Goal: Task Accomplishment & Management: Manage account settings

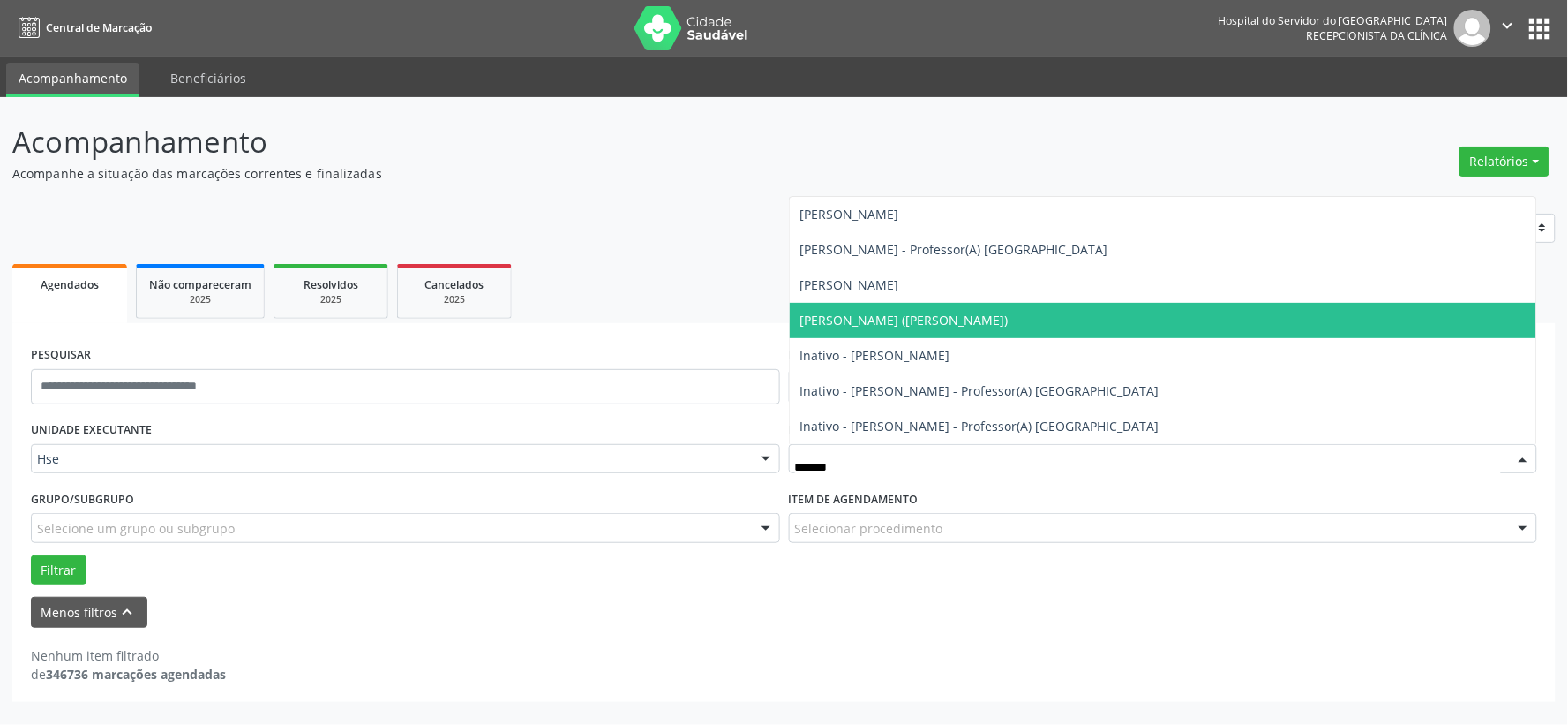
click at [1004, 319] on span "[PERSON_NAME] ([PERSON_NAME])" at bounding box center [904, 320] width 208 height 17
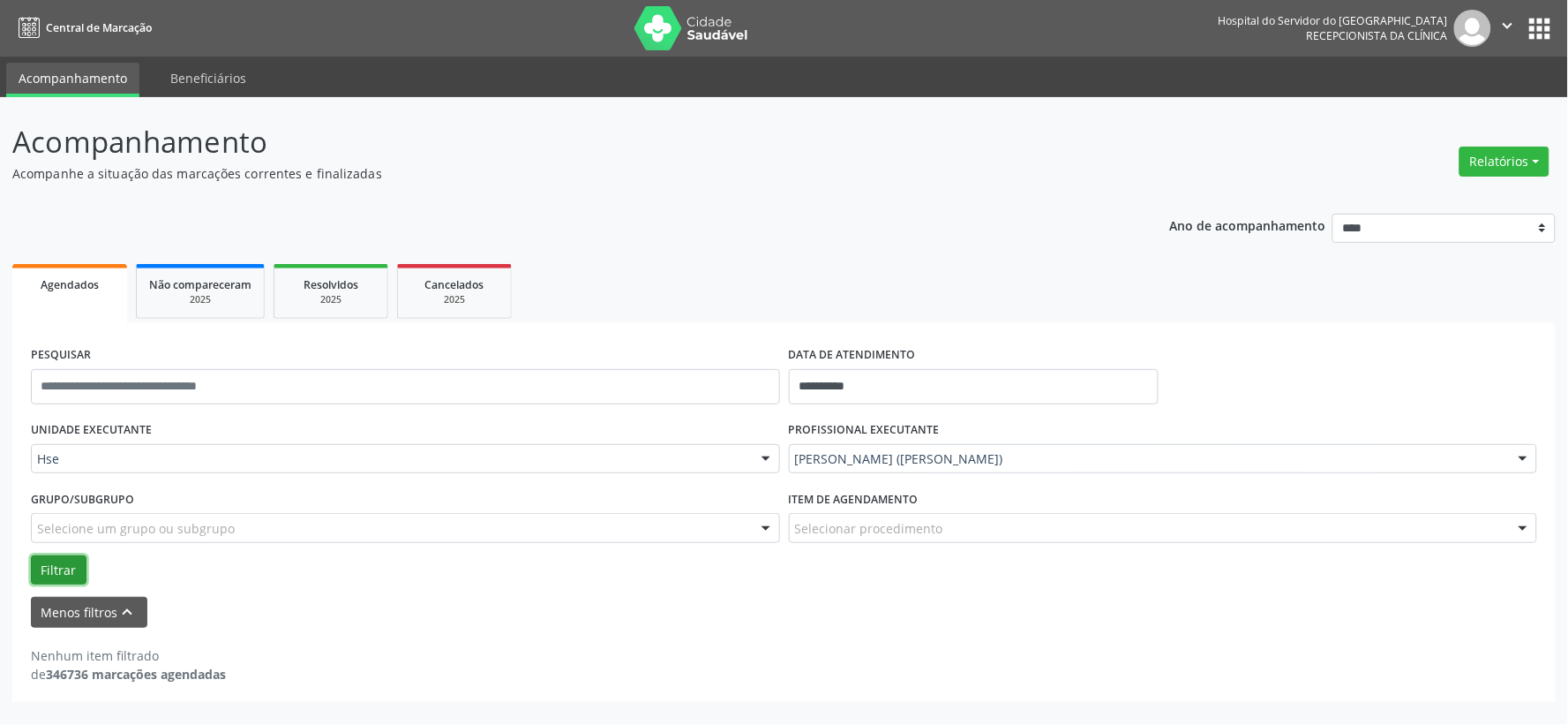
click at [45, 561] on button "Filtrar" at bounding box center [59, 570] width 55 height 30
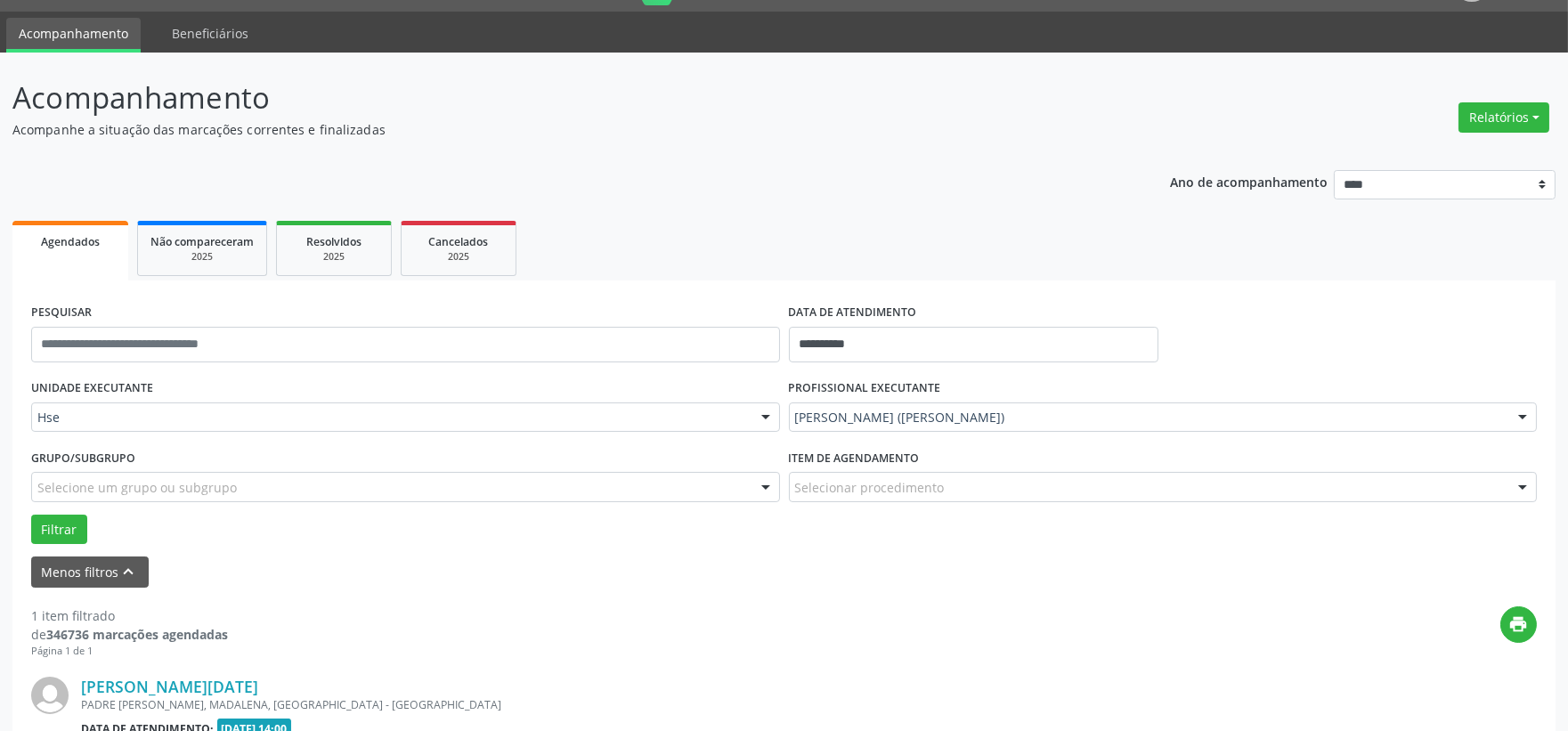
scroll to position [274, 0]
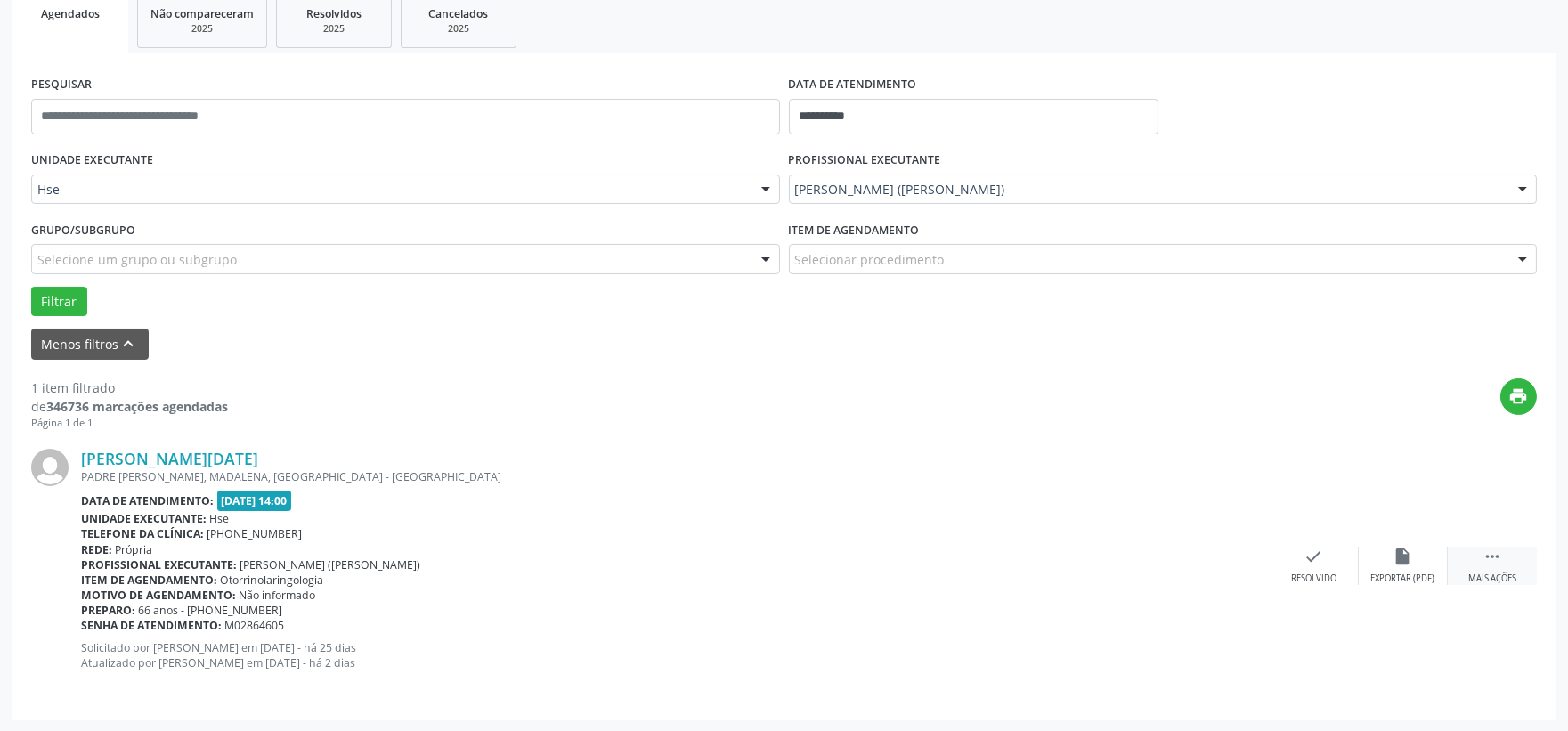
click at [1510, 572] on div "Mais ações" at bounding box center [1492, 578] width 48 height 12
click at [1391, 575] on div "Não compareceu" at bounding box center [1403, 578] width 76 height 12
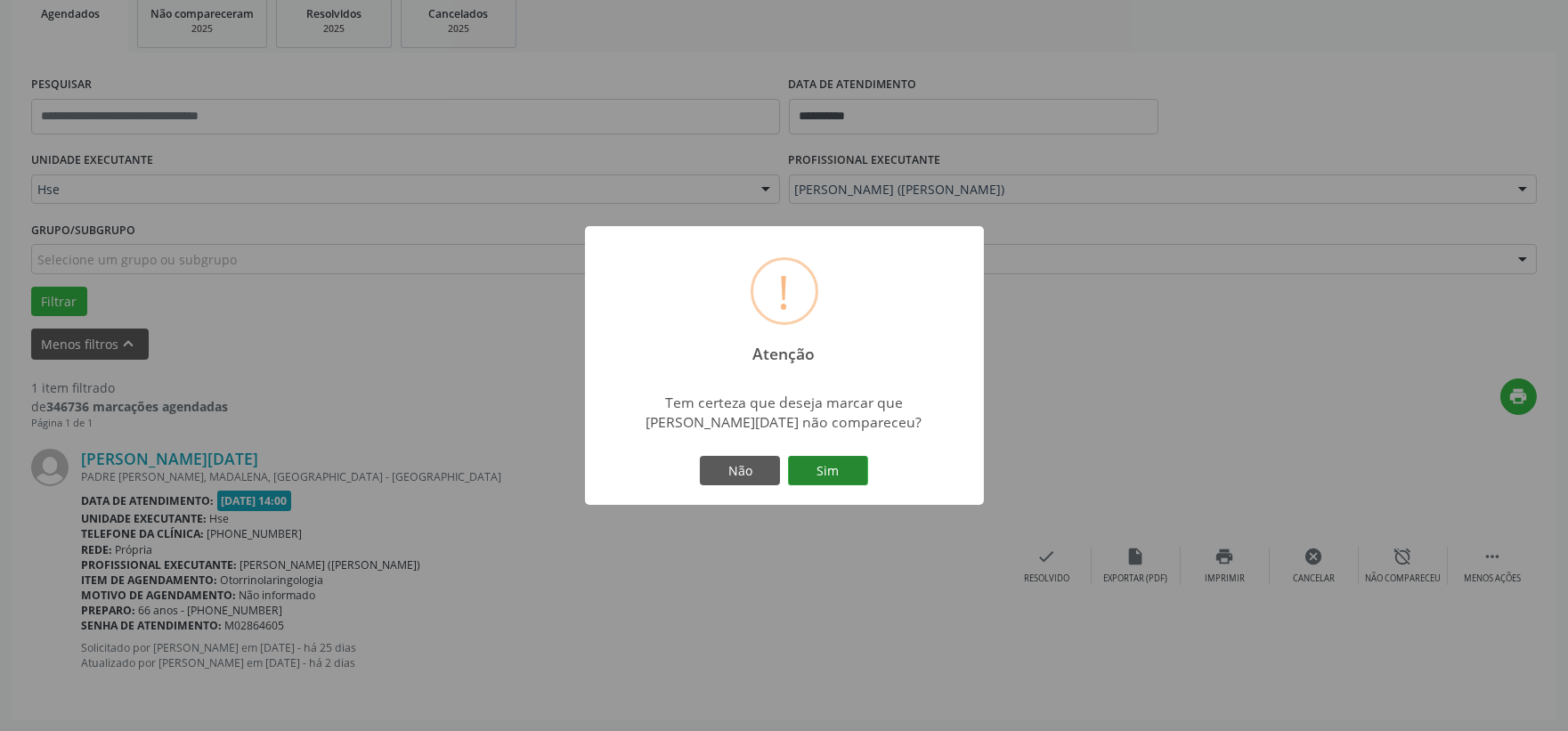
click at [824, 465] on button "Sim" at bounding box center [828, 470] width 80 height 31
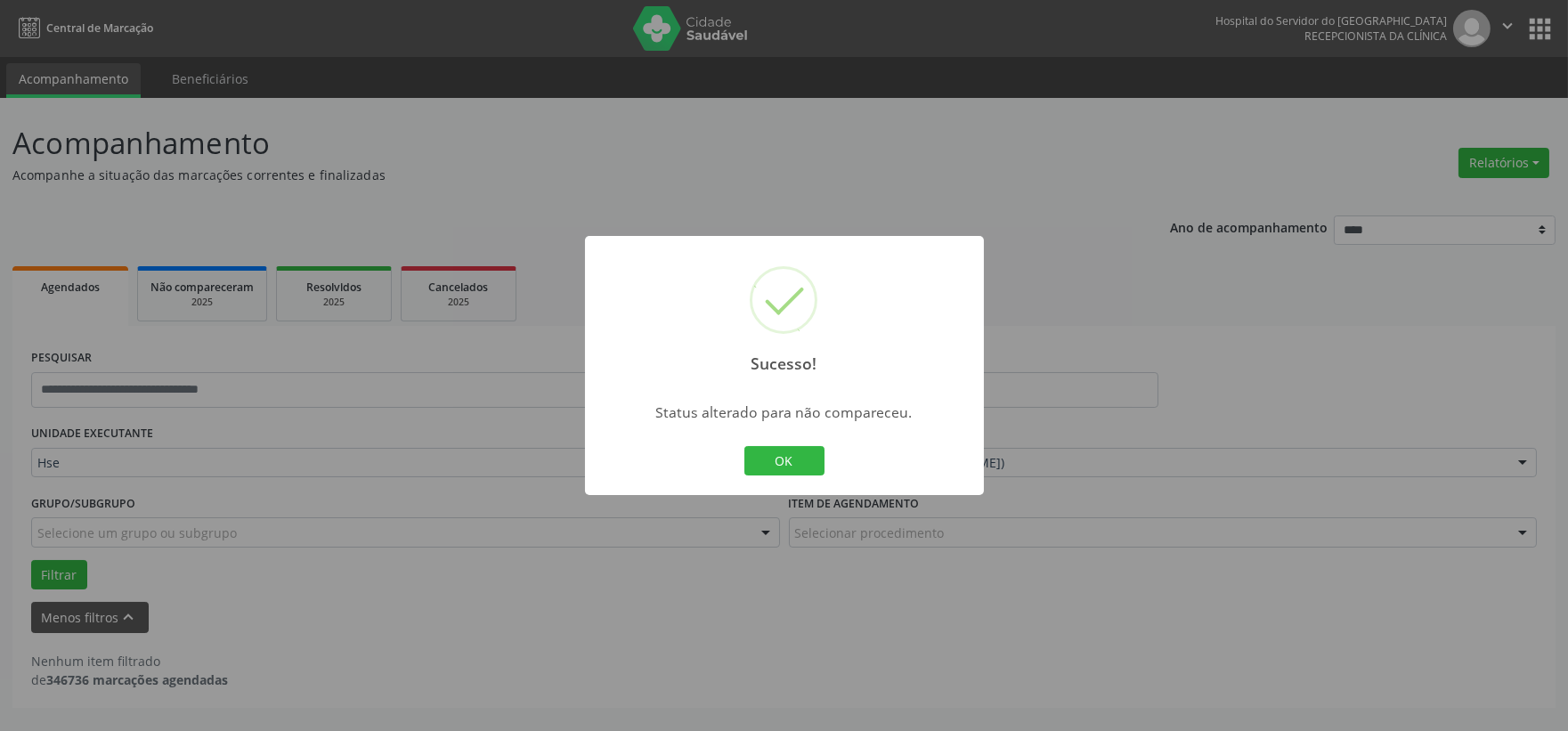
scroll to position [0, 0]
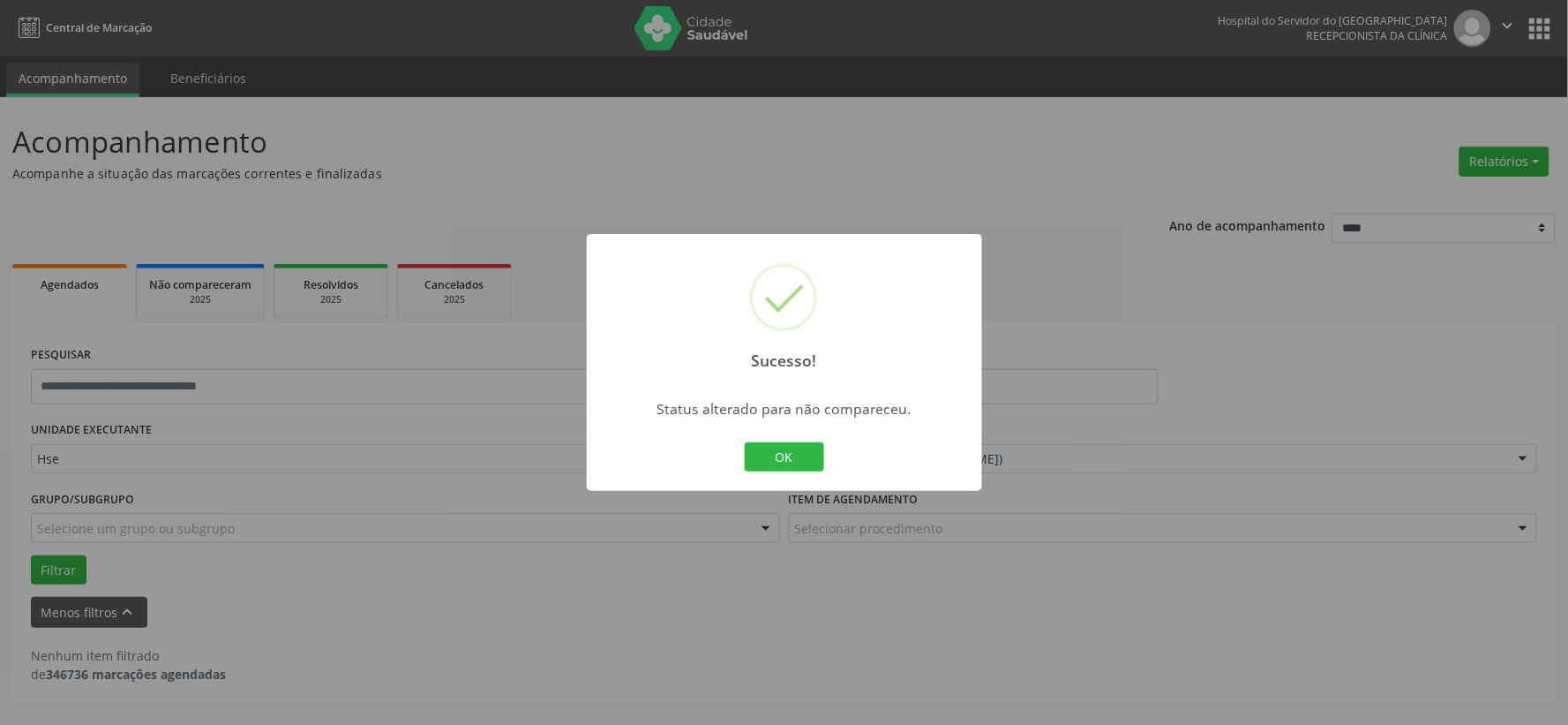
click at [793, 440] on div "OK Cancel" at bounding box center [784, 457] width 87 height 37
click at [796, 443] on button "OK" at bounding box center [784, 457] width 79 height 30
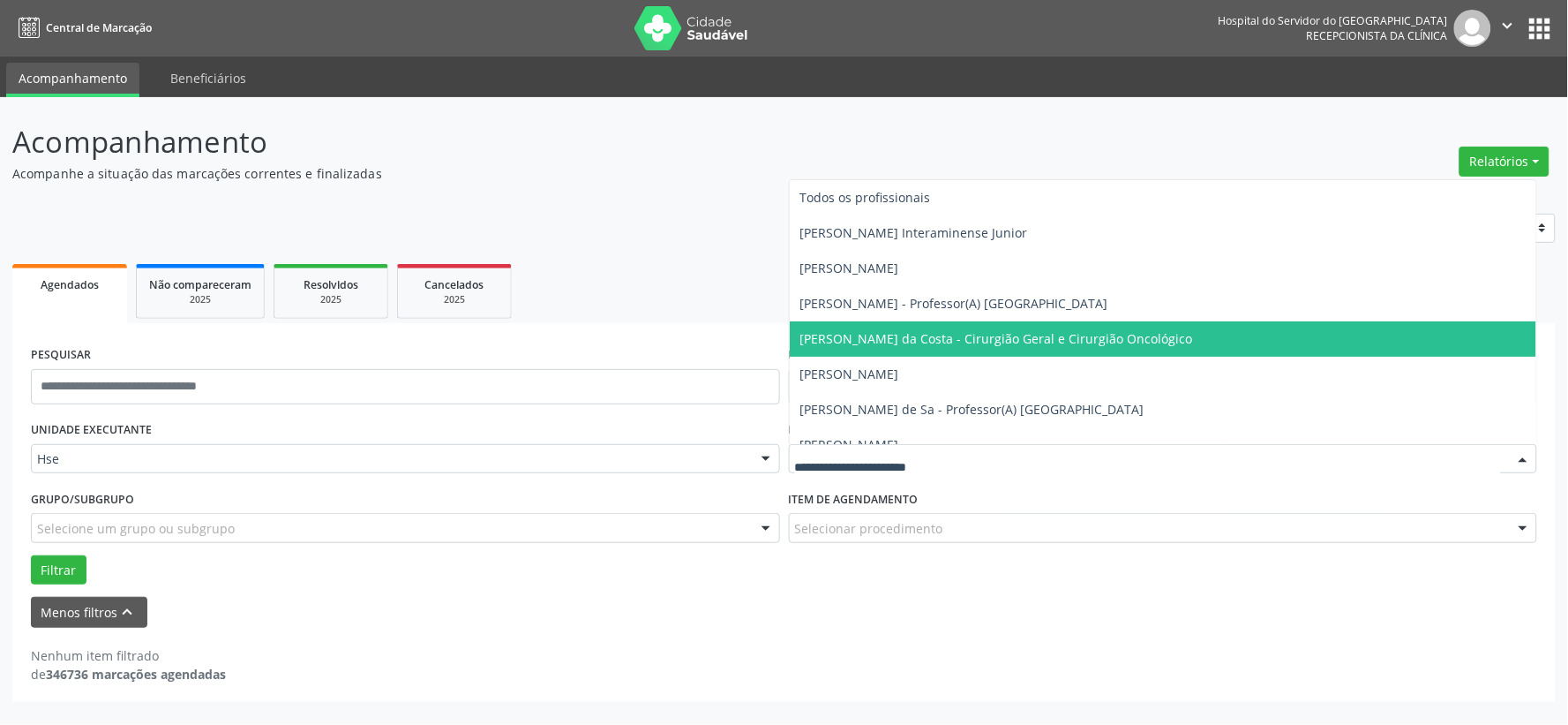
click at [858, 453] on input "text" at bounding box center [1149, 467] width 707 height 35
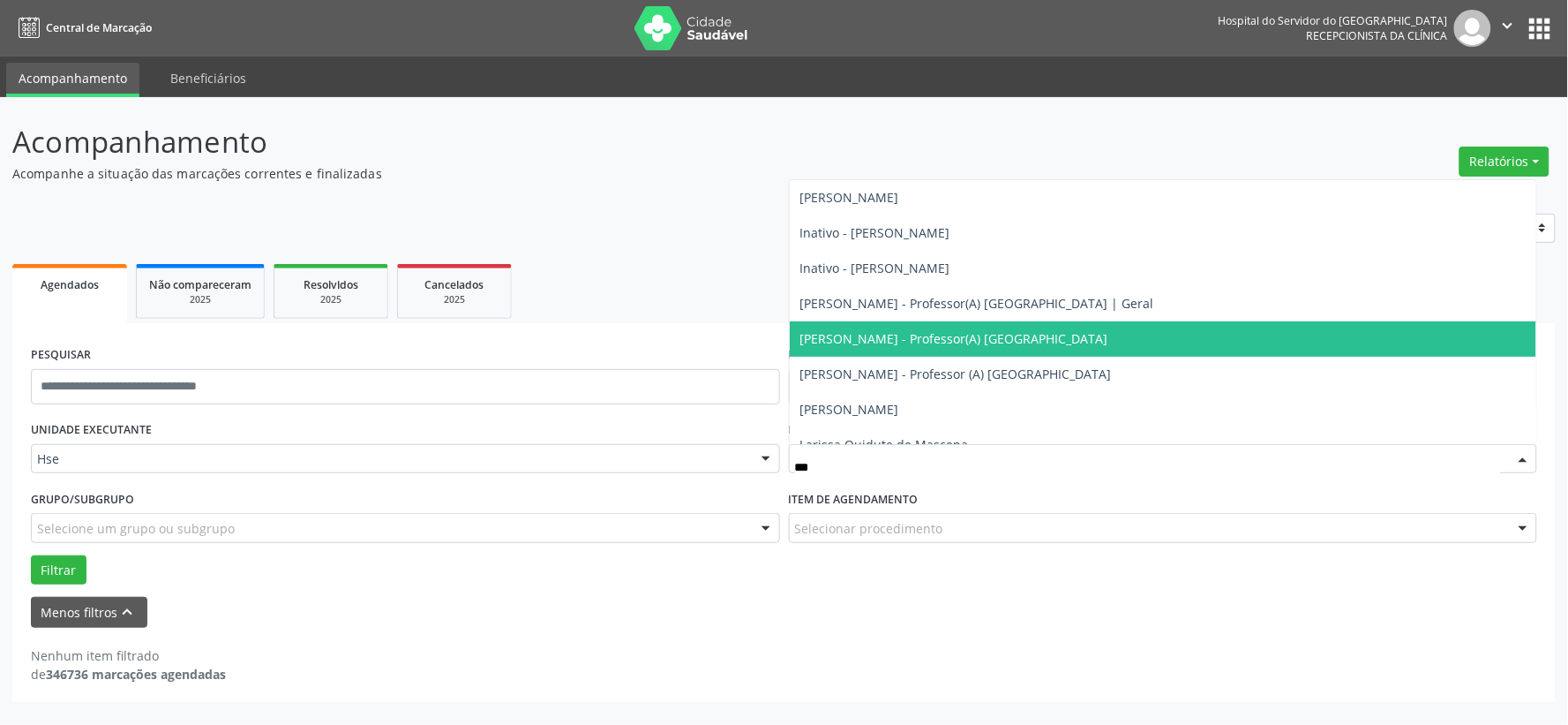
type input "****"
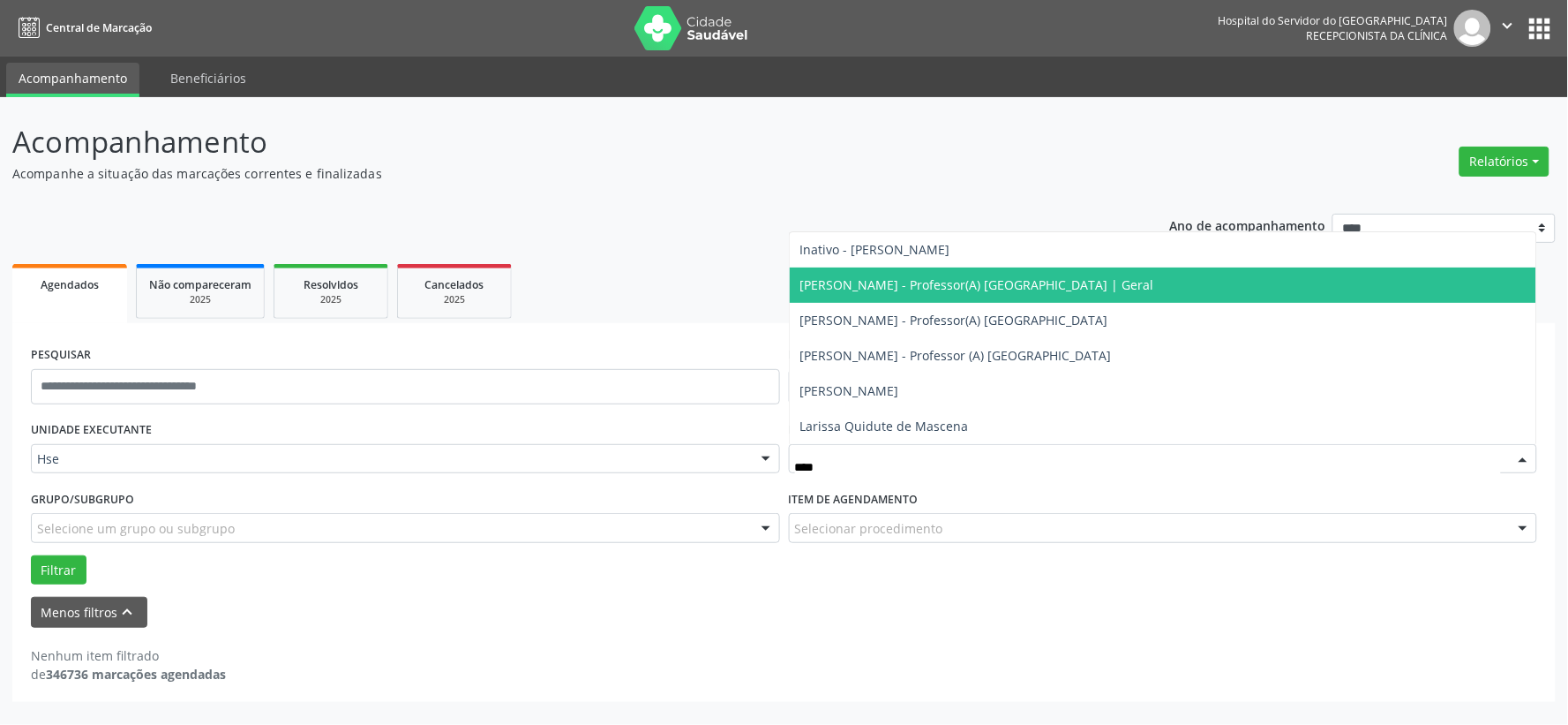
click at [950, 279] on span "[PERSON_NAME] - Professor(A) [GEOGRAPHIC_DATA] | Geral" at bounding box center [977, 284] width 354 height 17
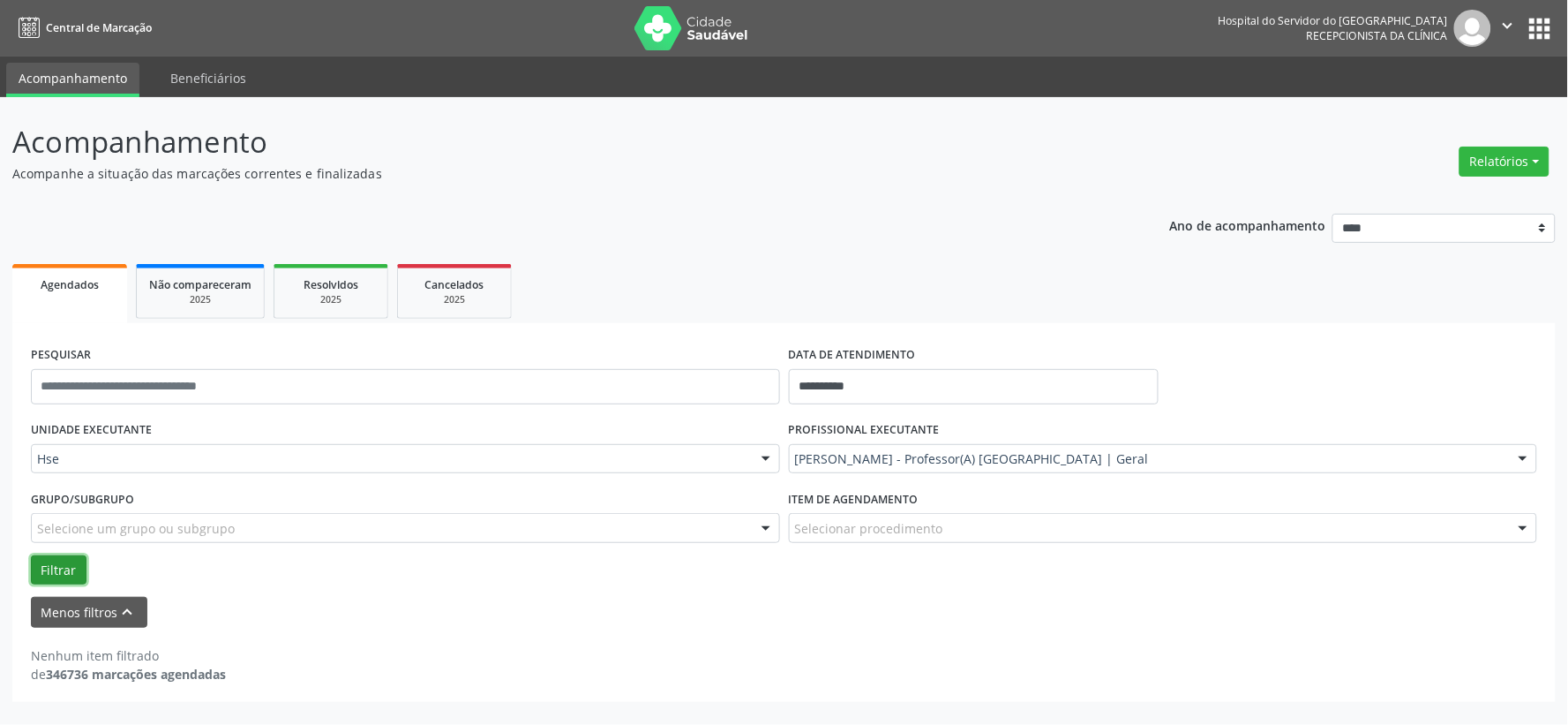
click at [66, 568] on button "Filtrar" at bounding box center [59, 570] width 55 height 30
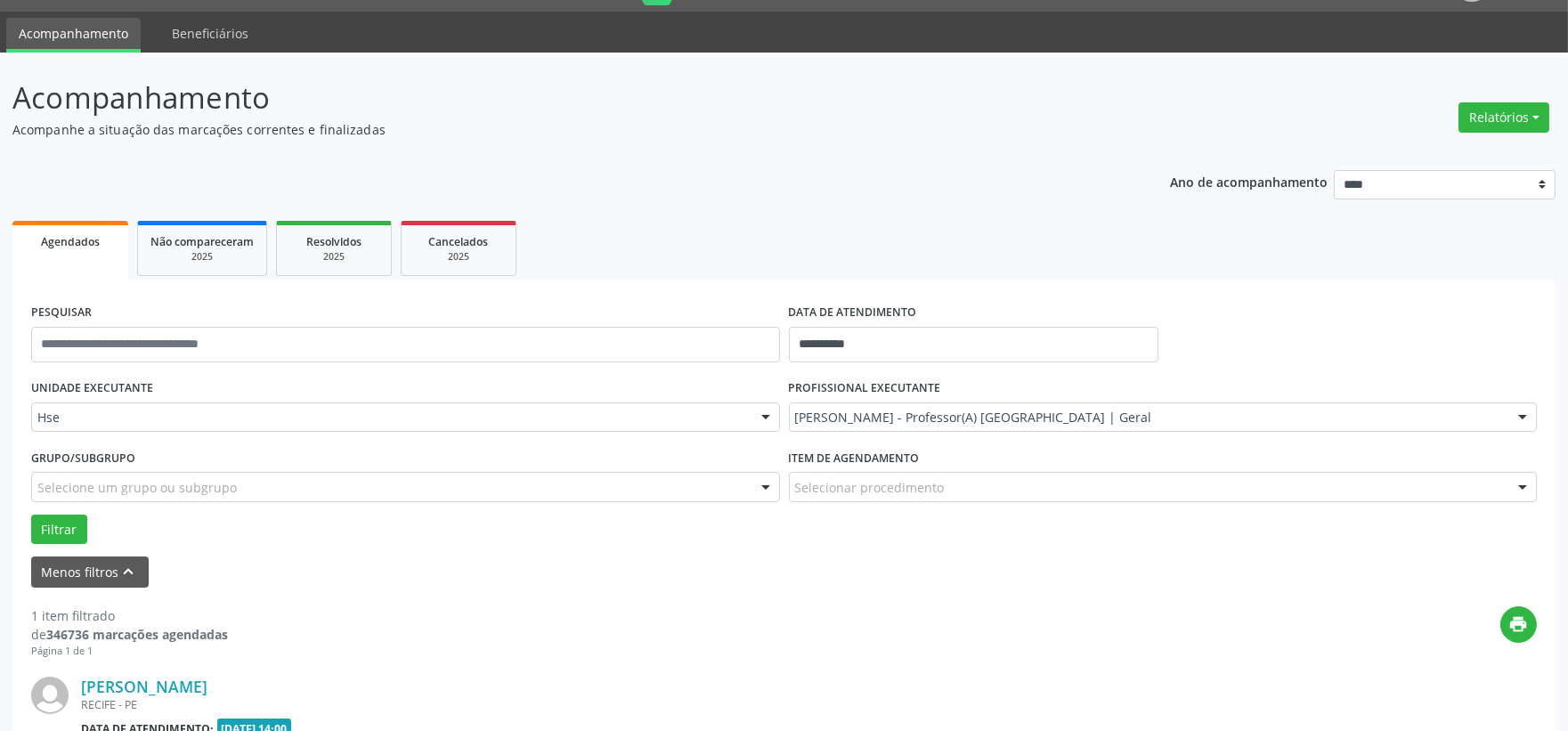
scroll to position [274, 0]
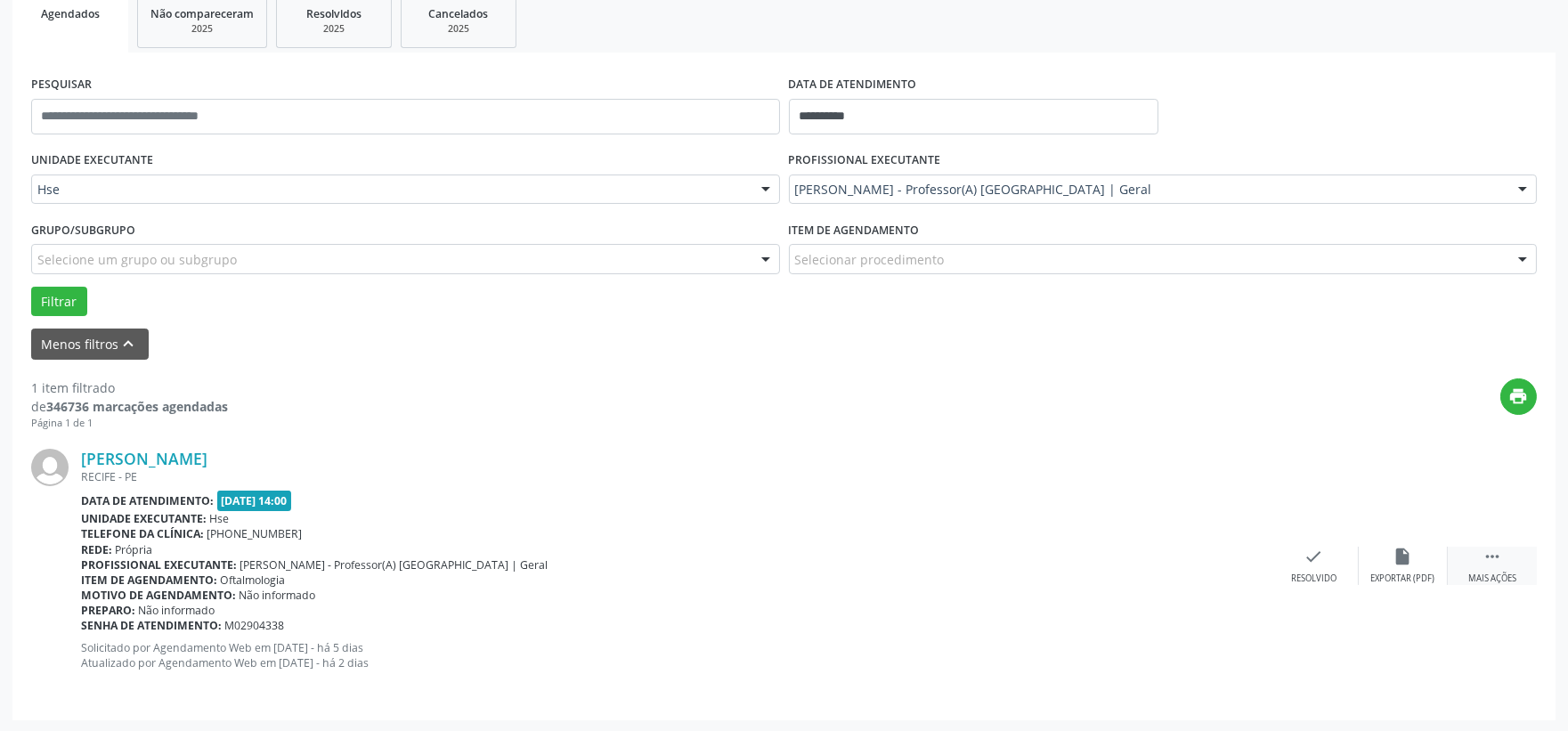
click at [1484, 577] on div "Mais ações" at bounding box center [1492, 578] width 48 height 12
click at [1403, 582] on div "Não compareceu" at bounding box center [1403, 578] width 76 height 12
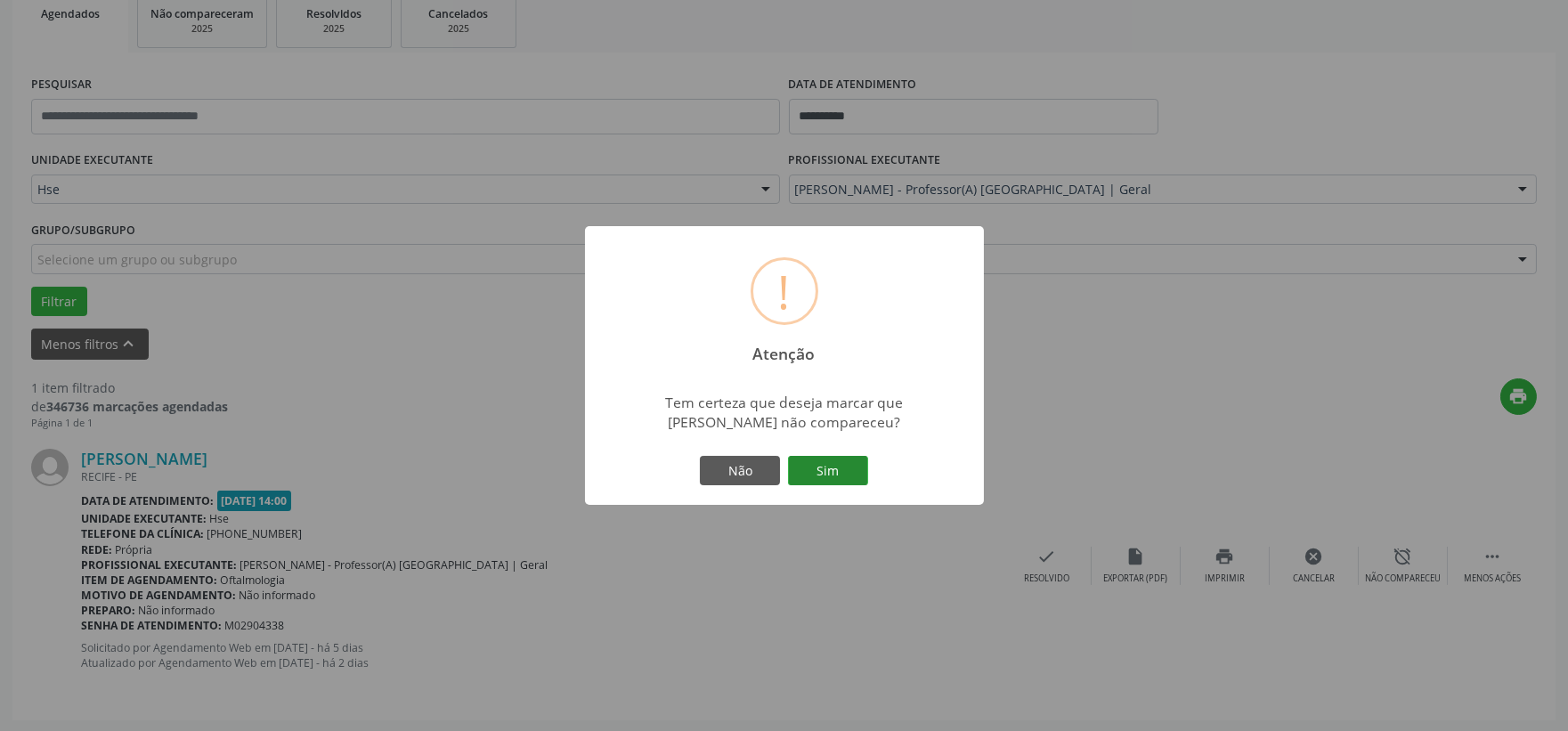
click at [850, 481] on button "Sim" at bounding box center [828, 470] width 80 height 31
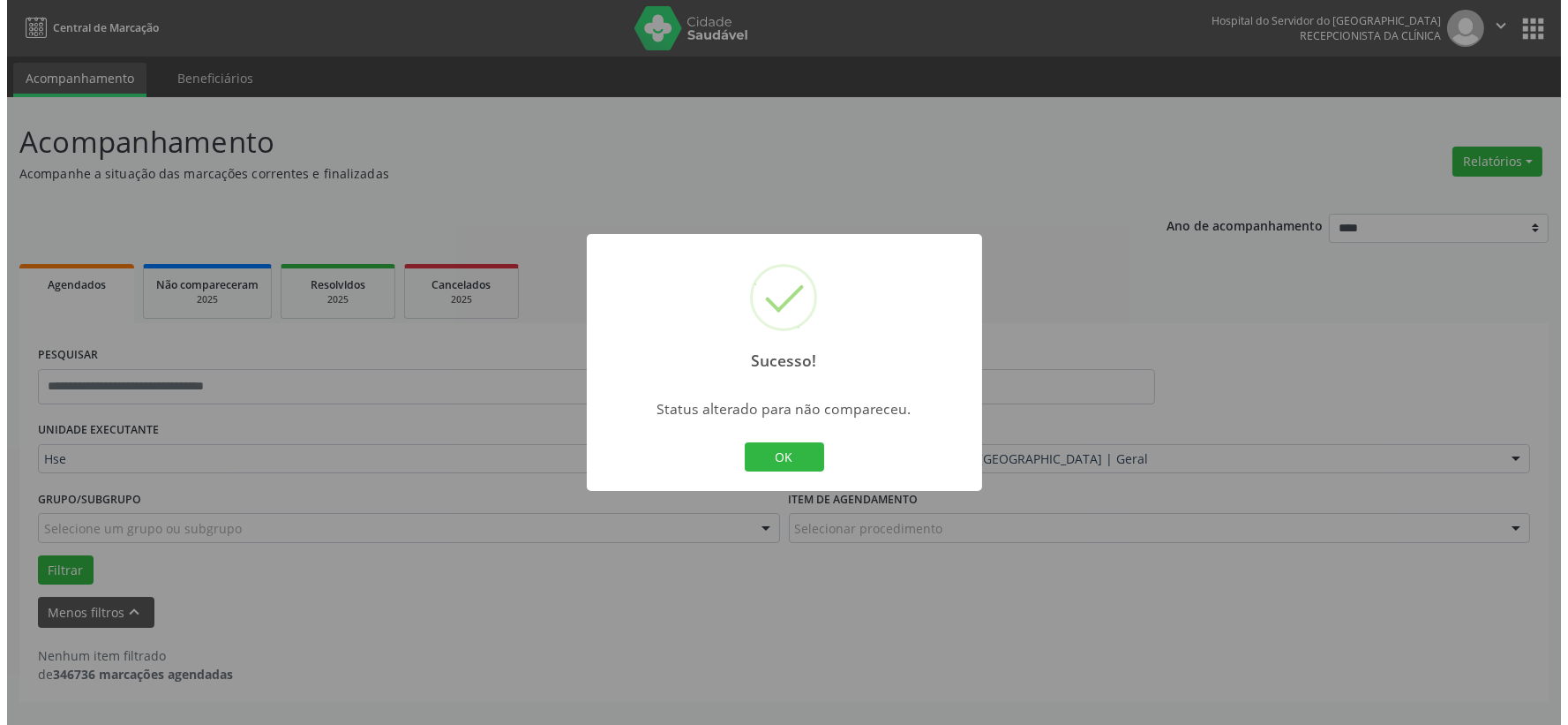
scroll to position [0, 0]
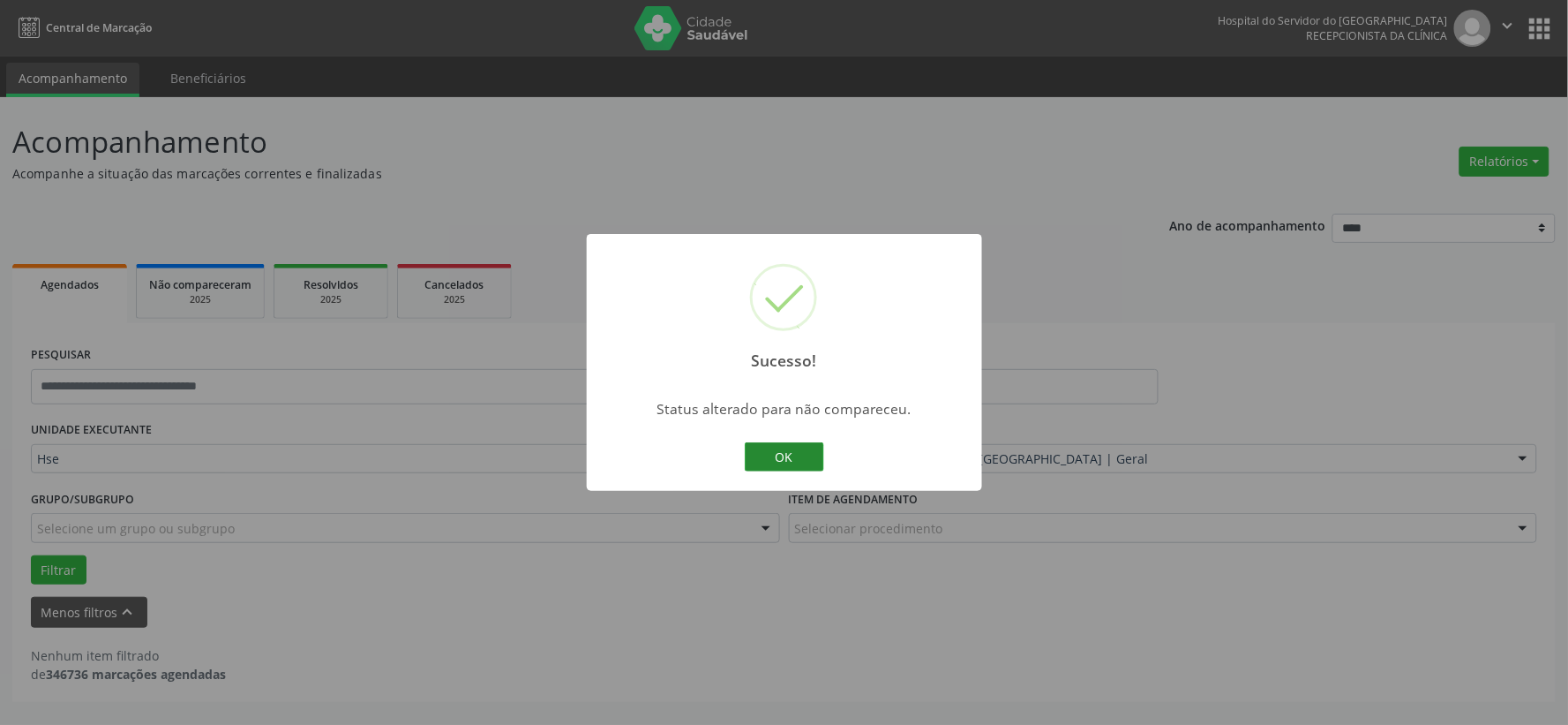
click at [792, 462] on button "OK" at bounding box center [784, 457] width 79 height 30
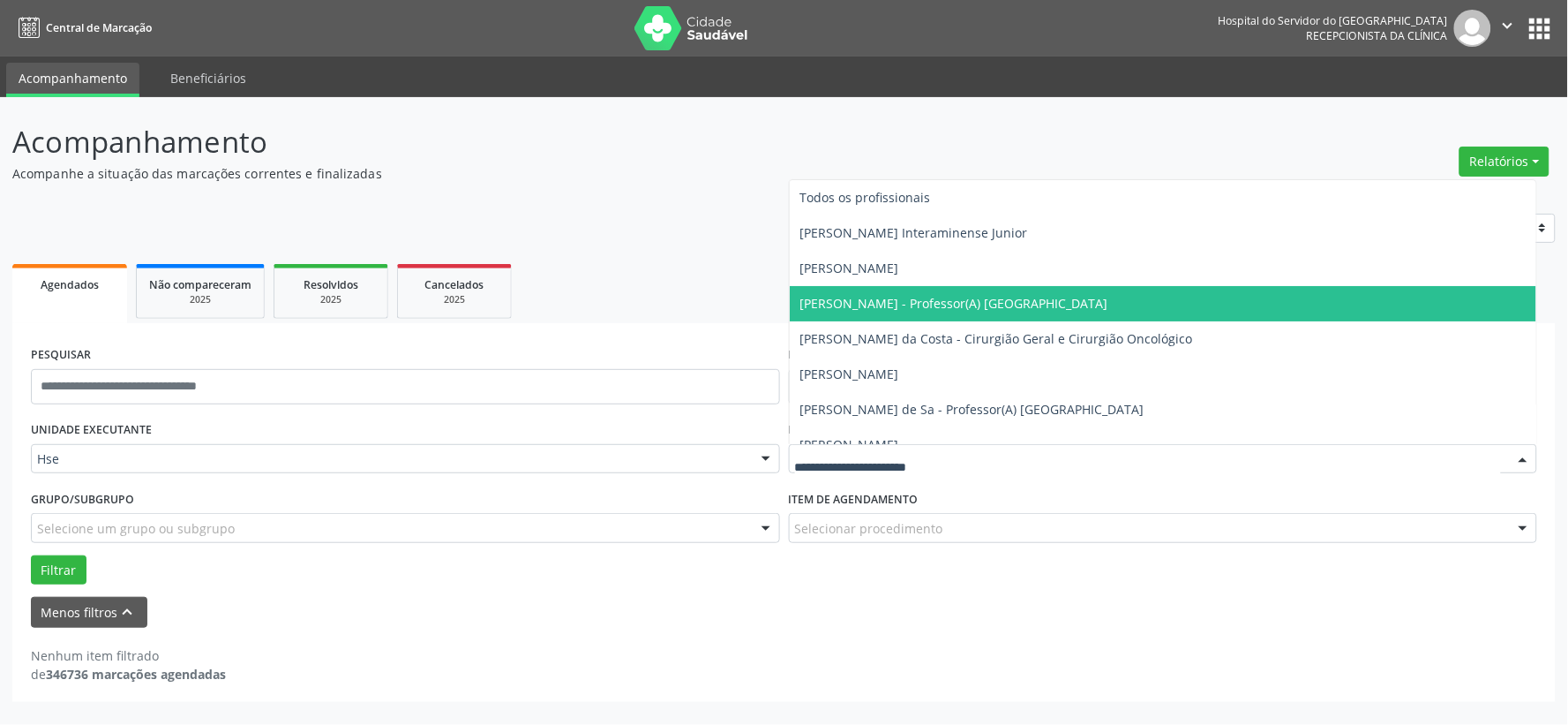
drag, startPoint x: 578, startPoint y: 89, endPoint x: 572, endPoint y: 3, distance: 86.2
click at [572, 81] on ul "Acompanhamento Beneficiários" at bounding box center [784, 76] width 1568 height 40
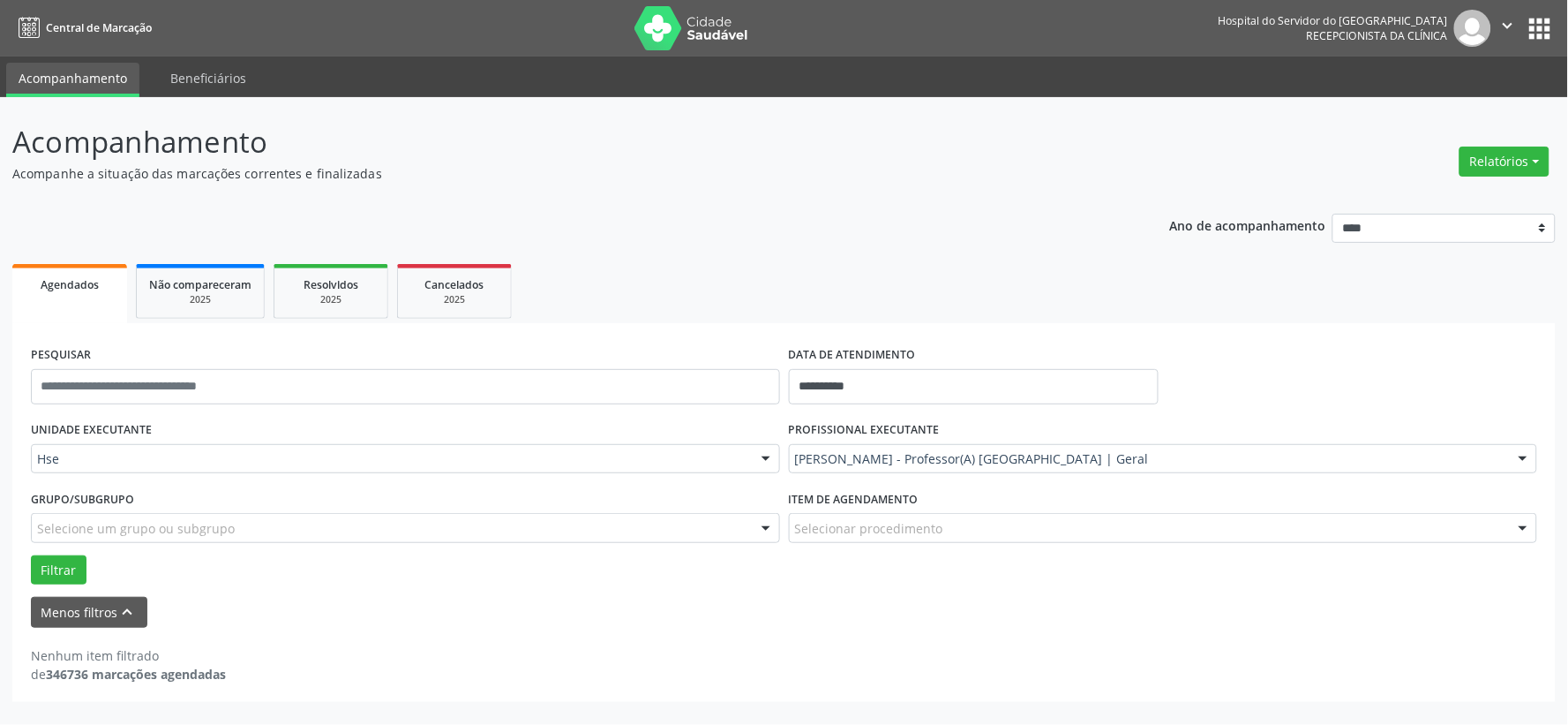
click at [702, 36] on img at bounding box center [692, 29] width 115 height 44
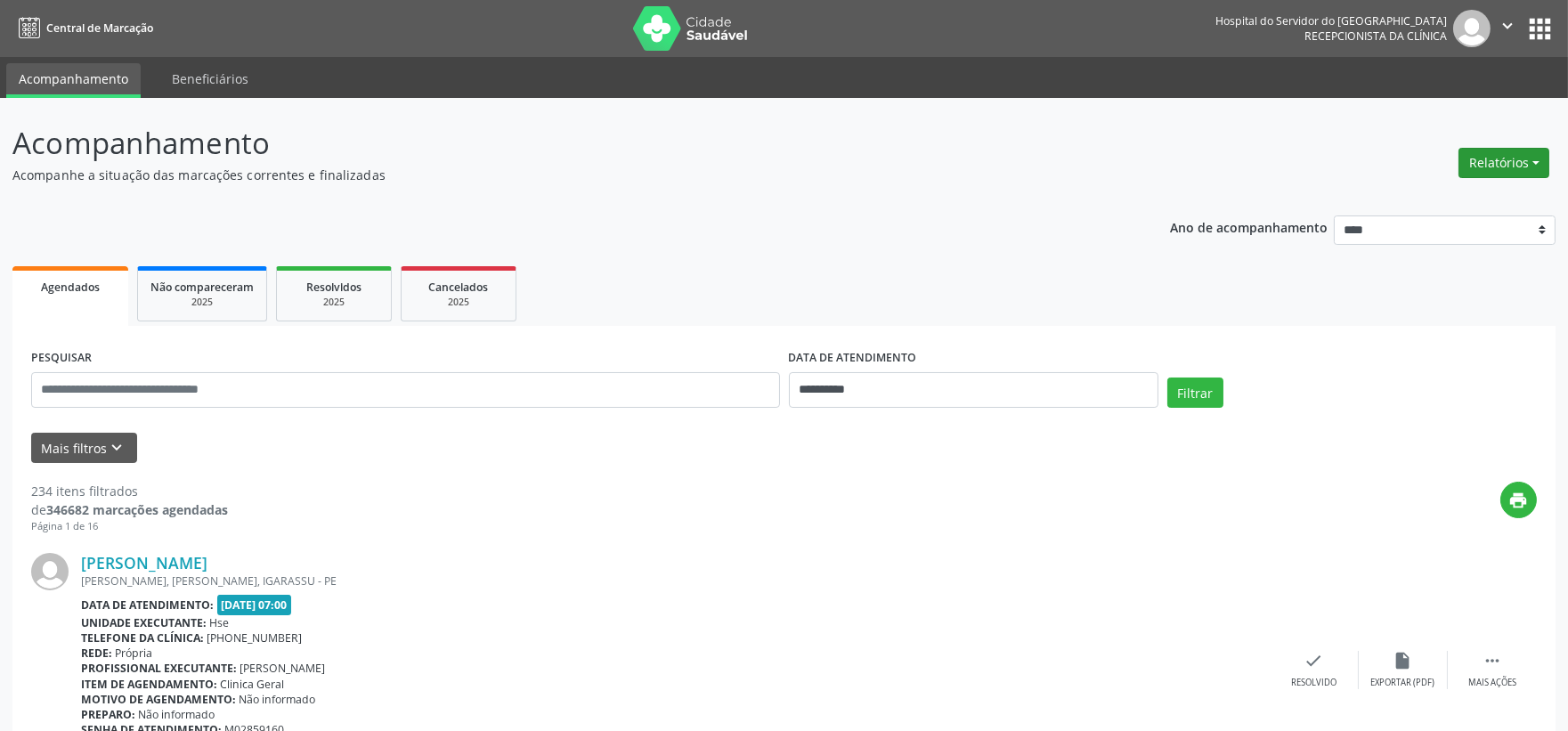
click at [1485, 154] on button "Relatórios" at bounding box center [1504, 162] width 91 height 31
click at [1395, 194] on link "Agendamentos" at bounding box center [1452, 199] width 191 height 25
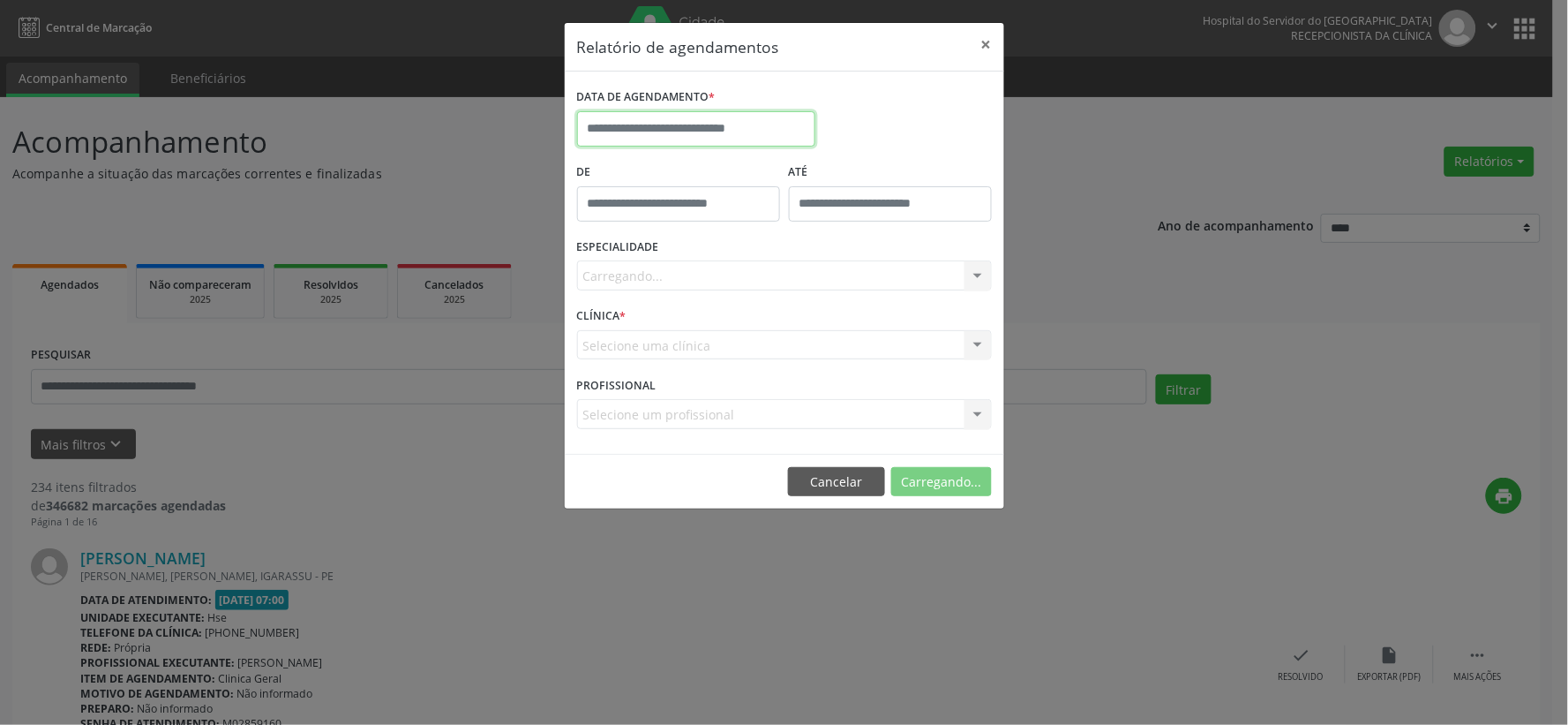
click at [649, 121] on input "text" at bounding box center [696, 129] width 238 height 35
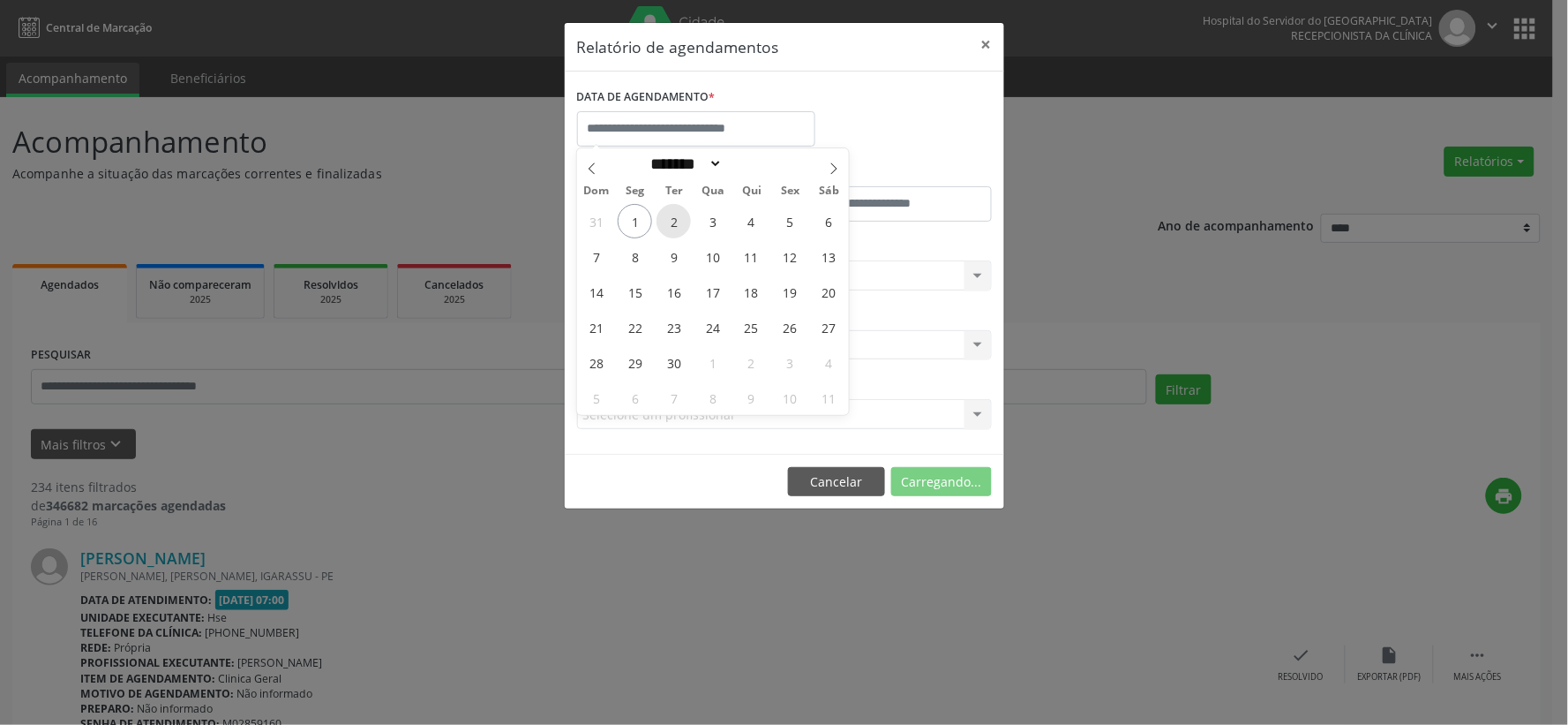
click at [666, 224] on span "2" at bounding box center [673, 221] width 34 height 34
type input "**********"
click at [666, 224] on span "2" at bounding box center [673, 221] width 34 height 34
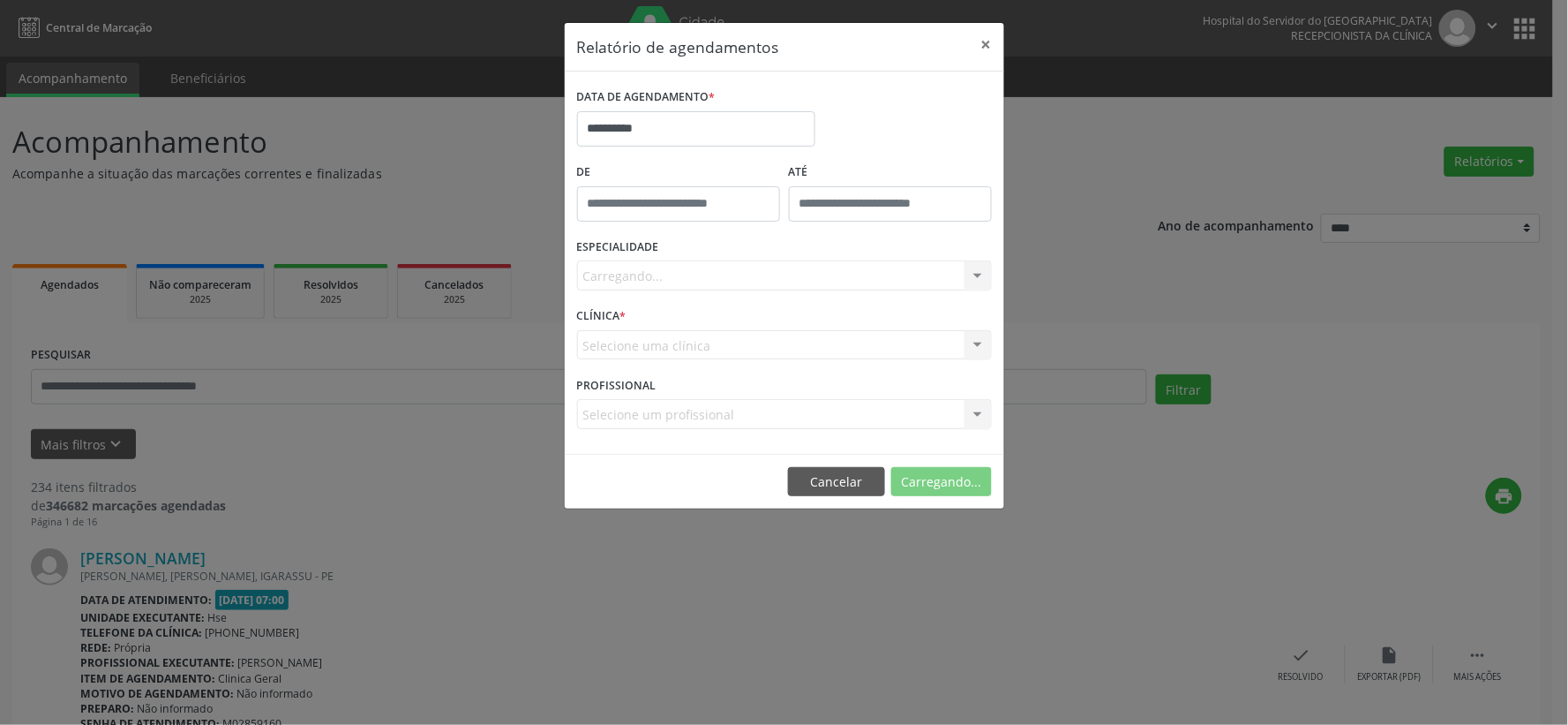
click at [690, 257] on div "ESPECIALIDADE Carregando... Nenhum resultado encontrado para: " " Não há nenhum…" at bounding box center [784, 268] width 424 height 69
click at [694, 281] on div "Carregando... Nenhum resultado encontrado para: " " Não há nenhuma opção para s…" at bounding box center [784, 275] width 415 height 30
click at [695, 281] on div "Carregando... Nenhum resultado encontrado para: " " Não há nenhuma opção para s…" at bounding box center [784, 275] width 415 height 30
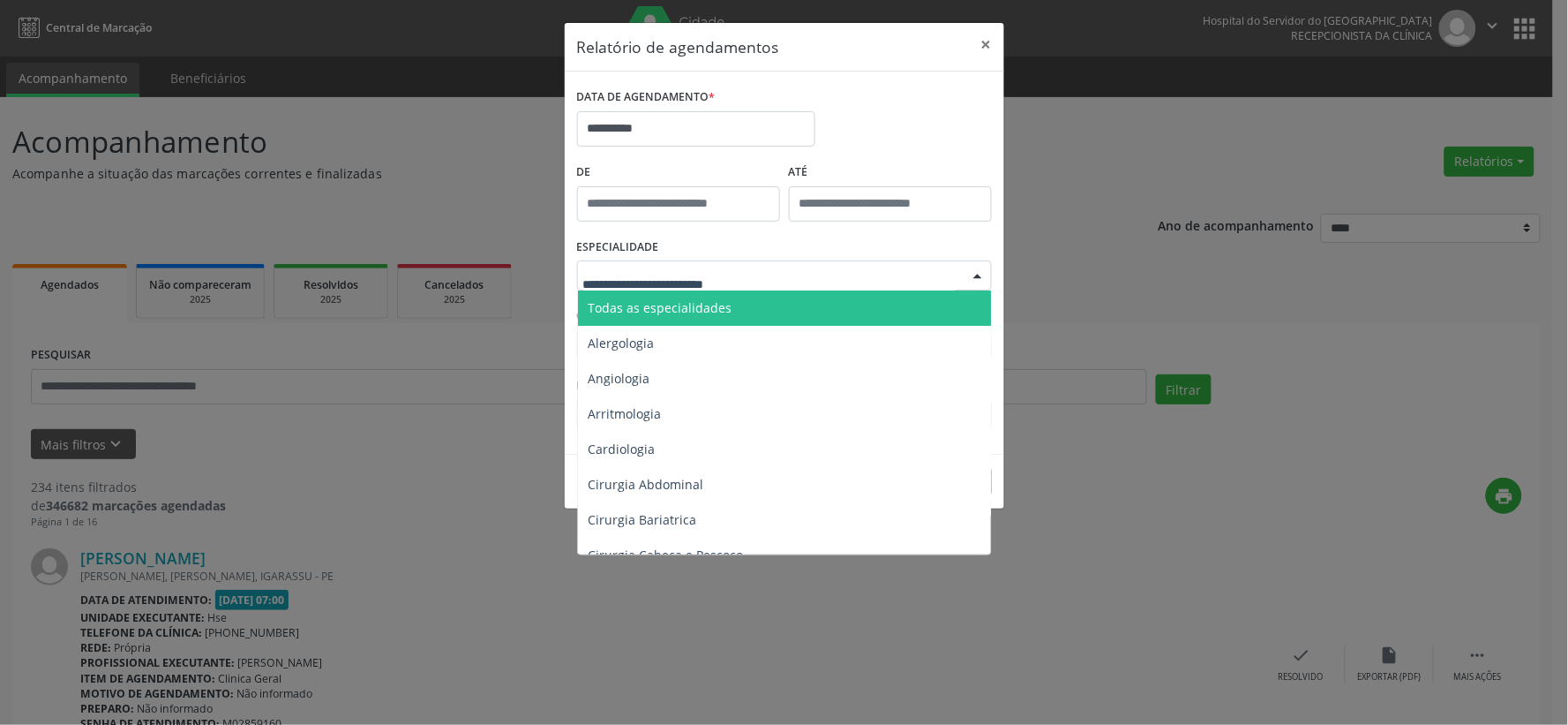
click at [698, 299] on span "Todas as especialidades" at bounding box center [660, 307] width 143 height 17
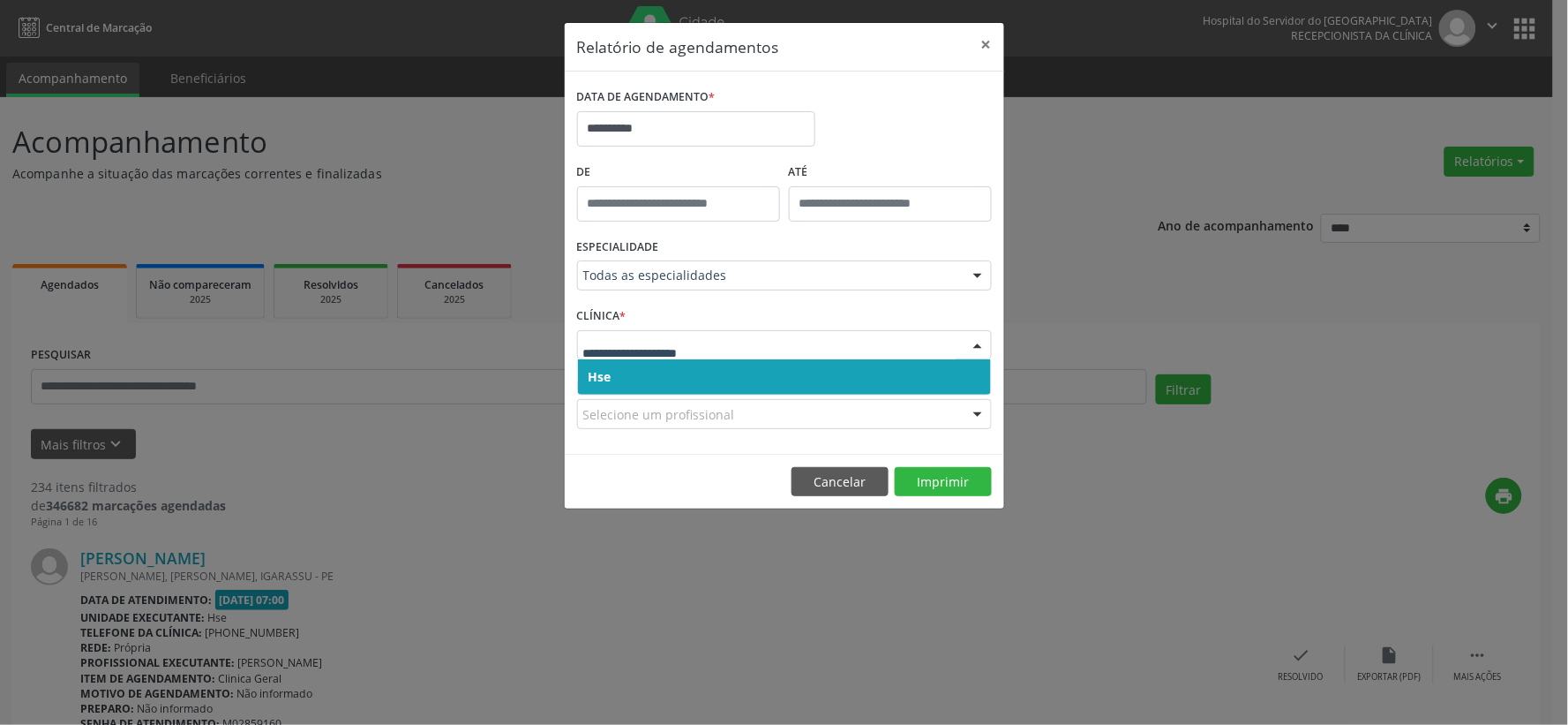
click at [713, 373] on span "Hse" at bounding box center [784, 377] width 413 height 35
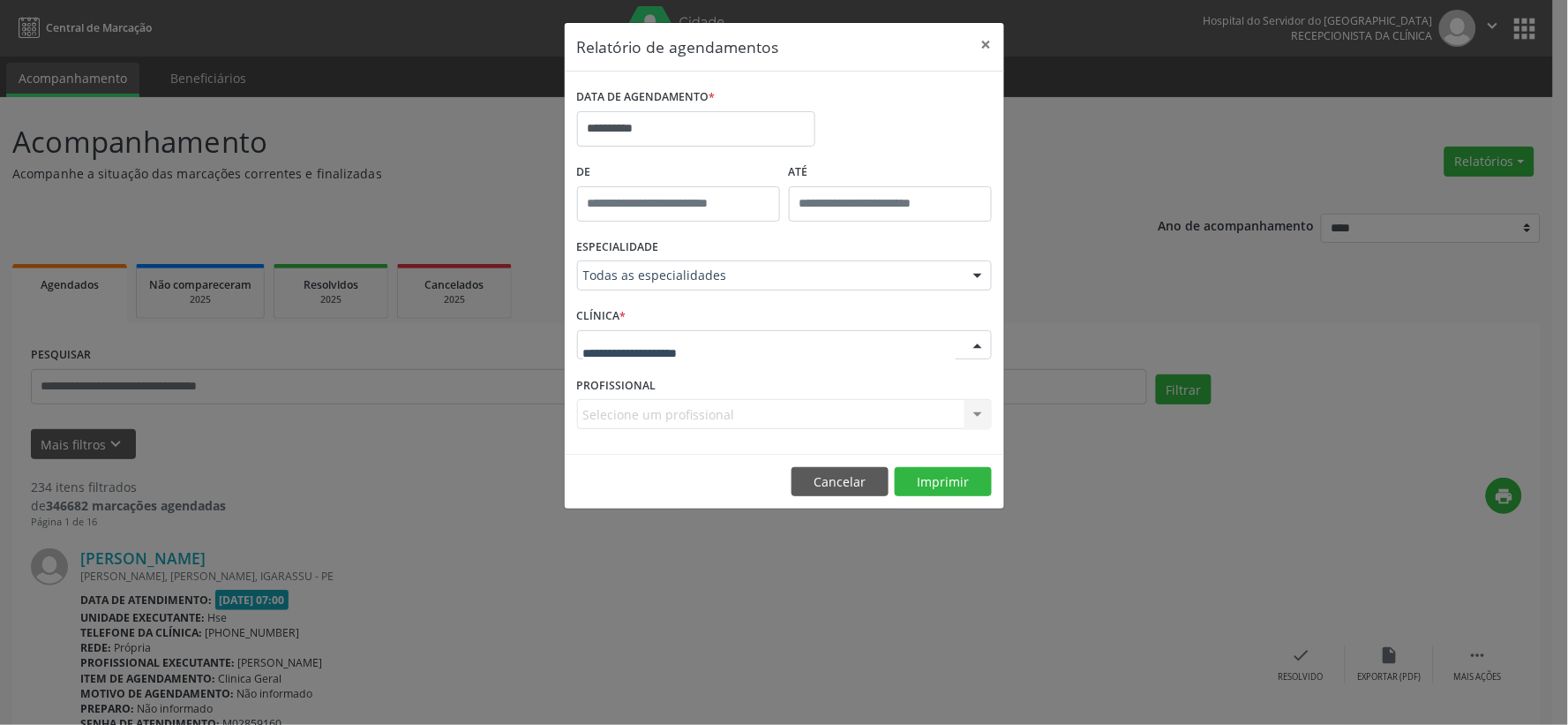
click at [718, 341] on div at bounding box center [784, 345] width 415 height 30
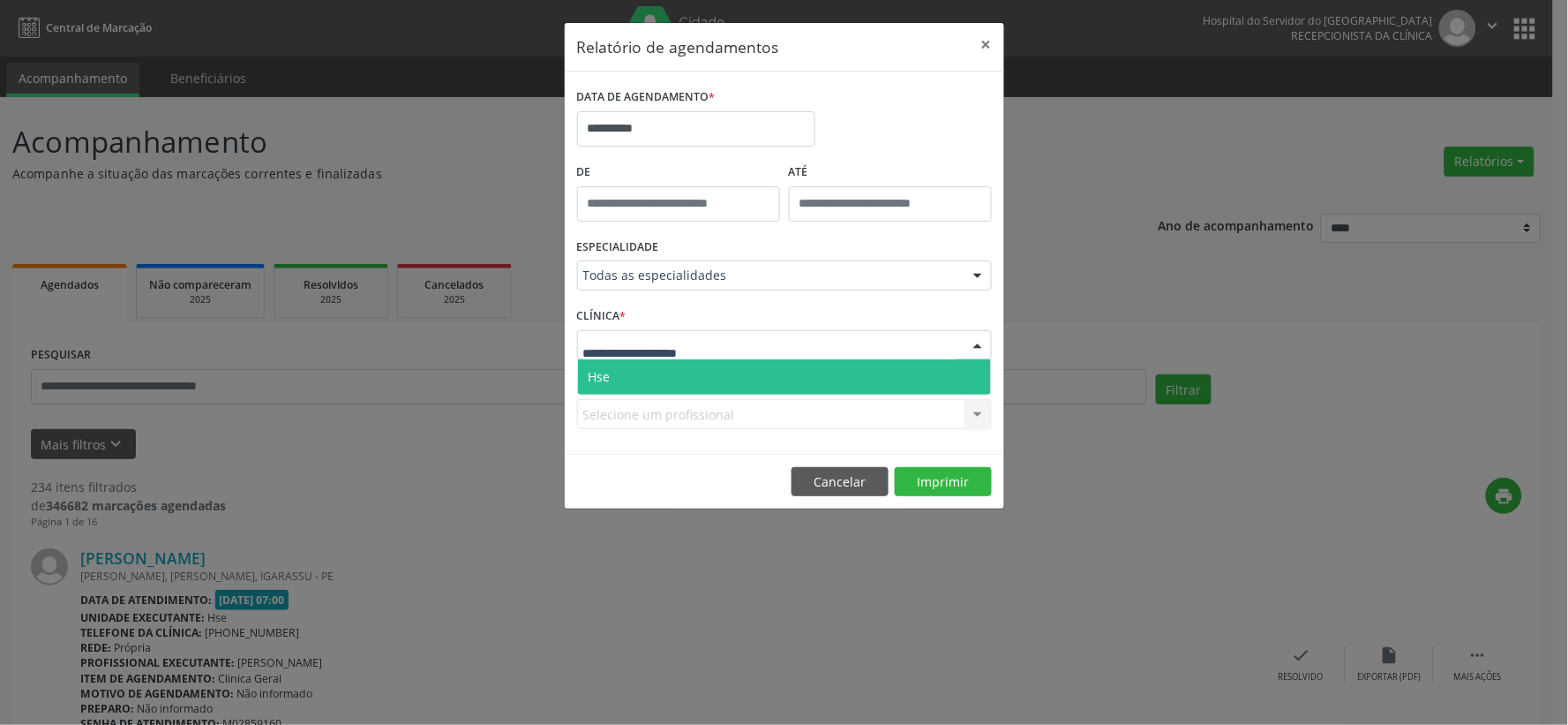
click at [713, 371] on span "Hse" at bounding box center [784, 377] width 413 height 35
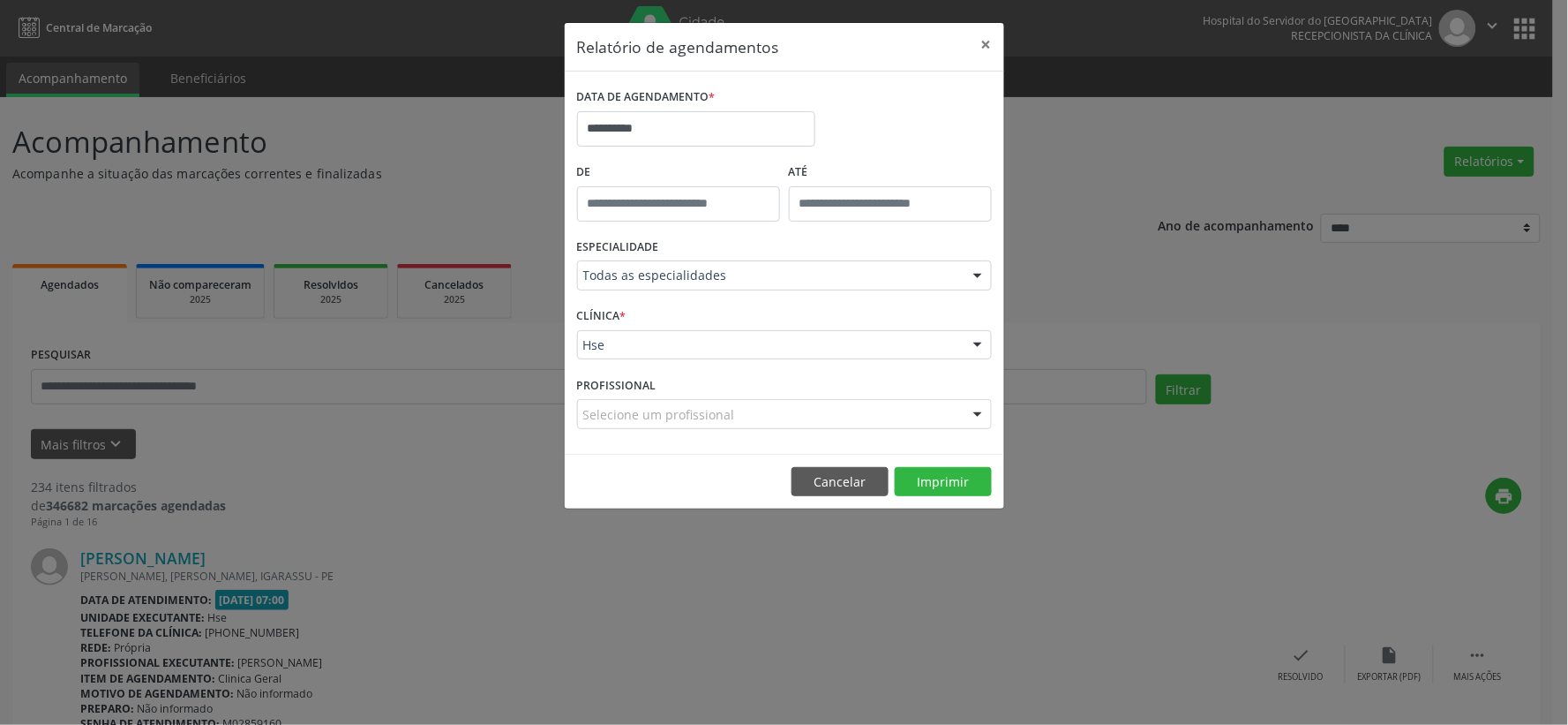
click at [759, 411] on div "Selecione um profissional" at bounding box center [784, 414] width 415 height 30
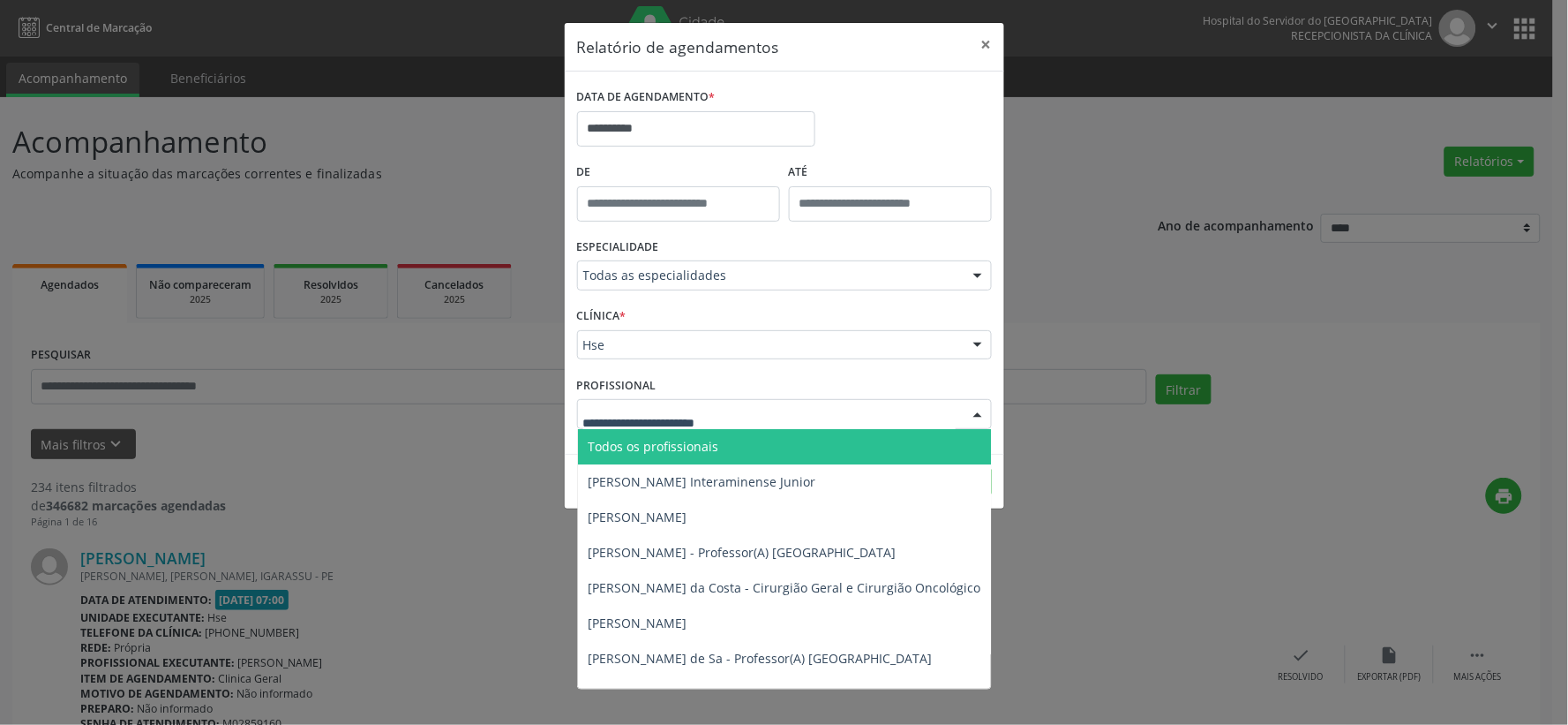
click at [738, 443] on span "Todos os profissionais" at bounding box center [876, 446] width 594 height 35
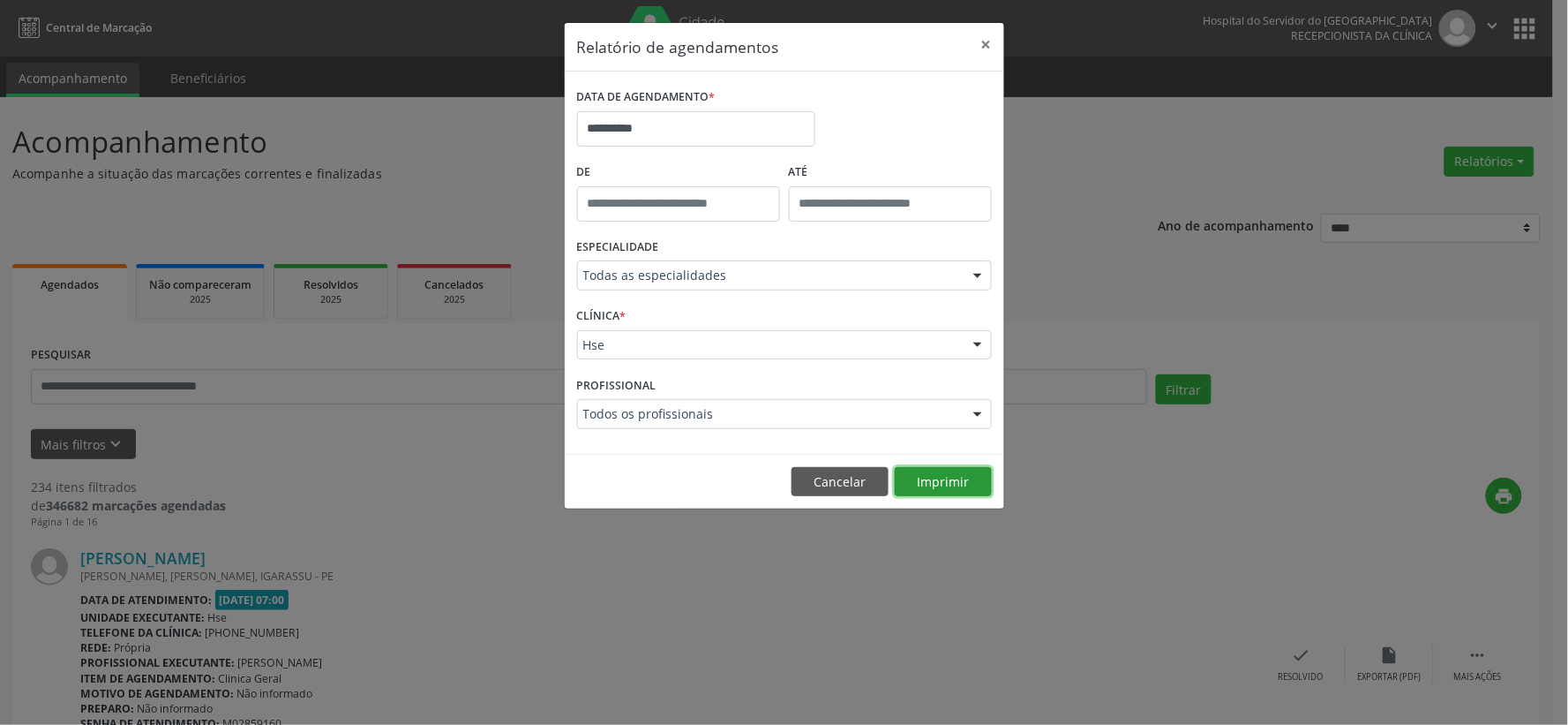
click at [943, 478] on button "Imprimir" at bounding box center [944, 482] width 97 height 30
